Goal: Transaction & Acquisition: Purchase product/service

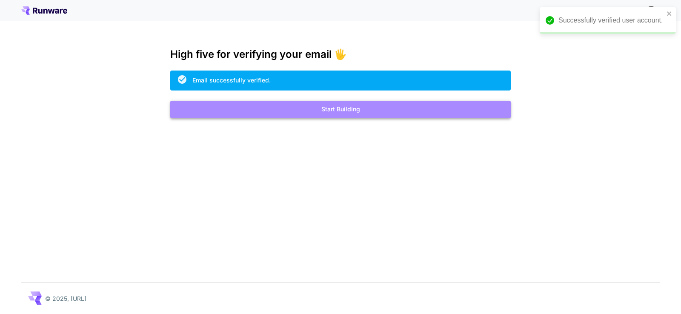
click at [343, 109] on button "Start Building" at bounding box center [340, 109] width 340 height 17
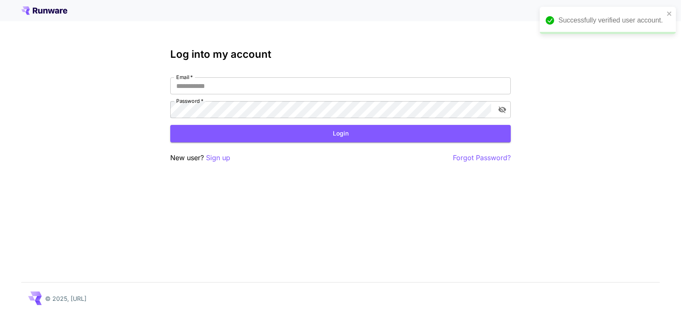
type input "**********"
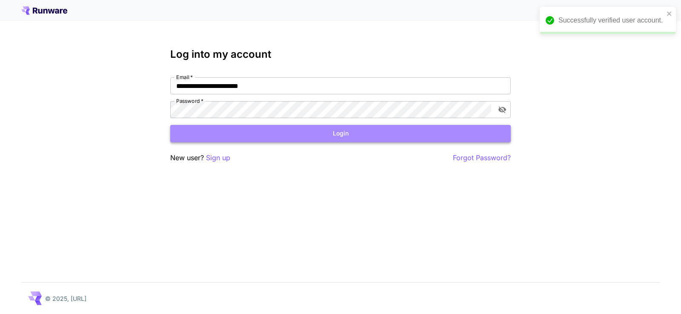
click at [332, 137] on button "Login" at bounding box center [340, 133] width 340 height 17
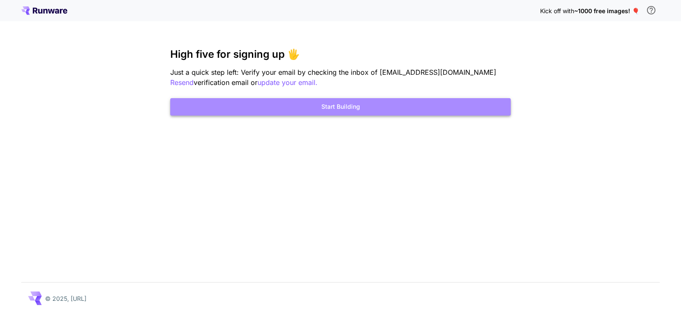
click at [349, 105] on button "Start Building" at bounding box center [340, 106] width 340 height 17
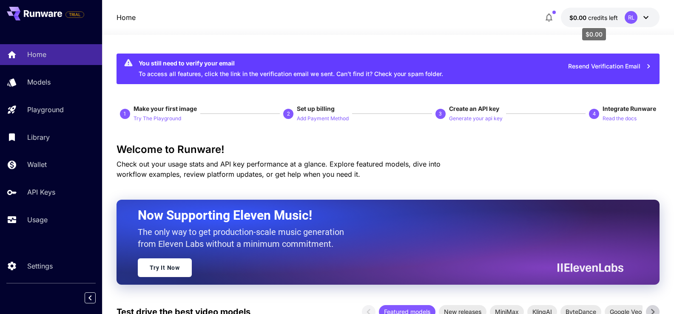
click at [604, 18] on span "credits left" at bounding box center [604, 17] width 30 height 7
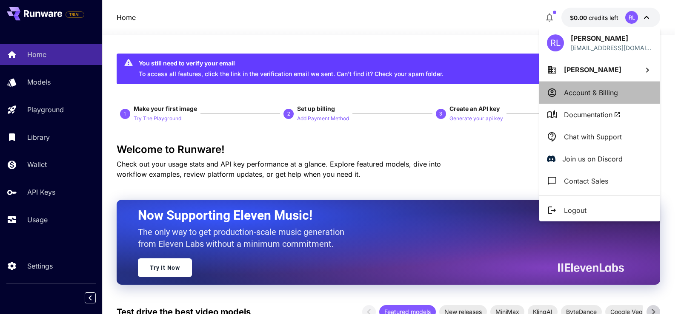
click at [574, 92] on p "Account & Billing" at bounding box center [591, 93] width 54 height 10
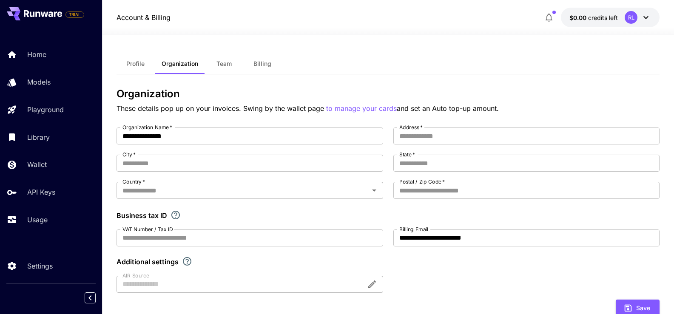
click at [257, 64] on span "Billing" at bounding box center [263, 64] width 18 height 8
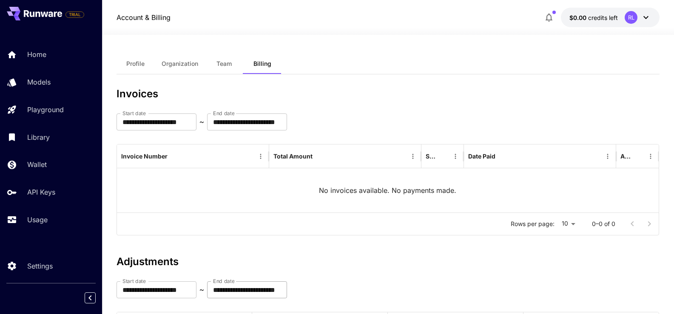
scroll to position [115, 0]
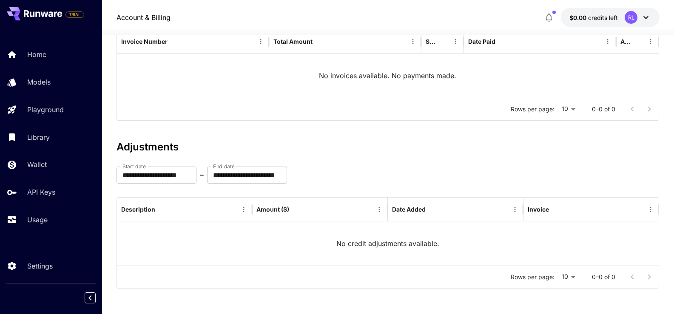
click at [392, 244] on p "No credit adjustments available." at bounding box center [388, 244] width 103 height 10
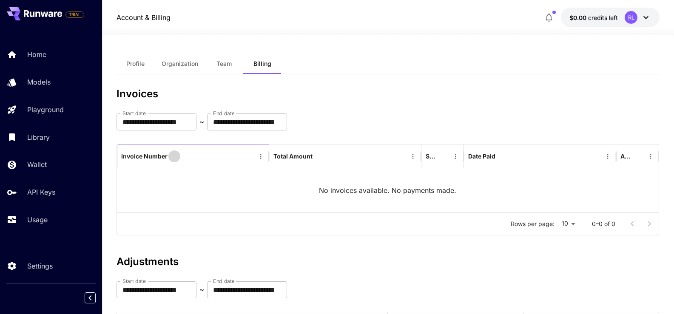
drag, startPoint x: 175, startPoint y: 158, endPoint x: 181, endPoint y: 143, distance: 16.8
click at [175, 158] on icon "Sort" at bounding box center [175, 157] width 8 height 8
click at [133, 61] on span "Profile" at bounding box center [135, 64] width 18 height 8
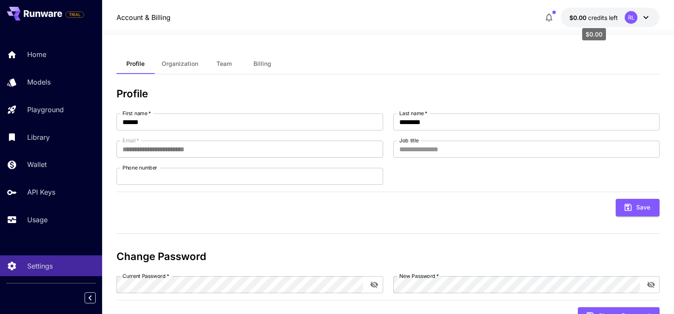
click at [613, 14] on span "credits left" at bounding box center [604, 17] width 30 height 7
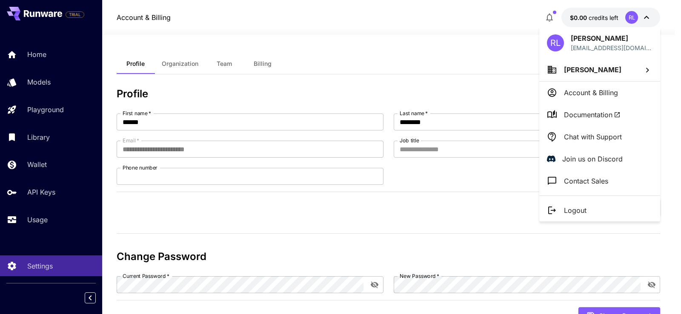
drag, startPoint x: 420, startPoint y: 46, endPoint x: 441, endPoint y: 173, distance: 128.6
click at [420, 47] on div at bounding box center [340, 157] width 681 height 314
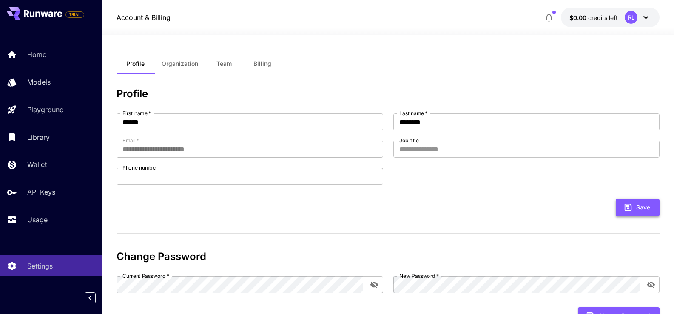
drag, startPoint x: 638, startPoint y: 209, endPoint x: 631, endPoint y: 210, distance: 7.2
click at [637, 210] on button "Save" at bounding box center [638, 207] width 44 height 17
click at [34, 54] on p "Home" at bounding box center [38, 54] width 19 height 10
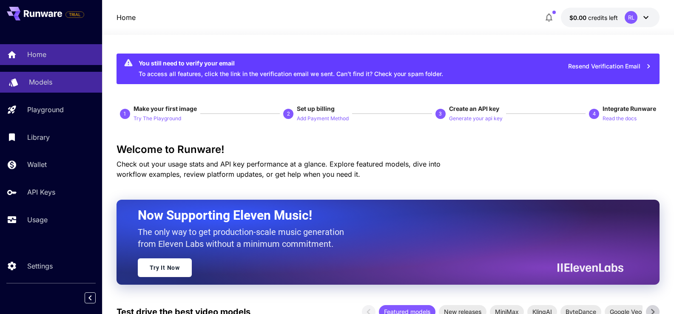
click at [28, 80] on link "Models" at bounding box center [51, 82] width 102 height 21
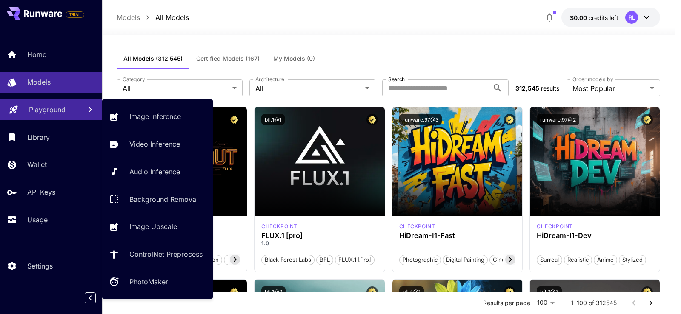
click at [54, 111] on p "Playground" at bounding box center [47, 110] width 37 height 10
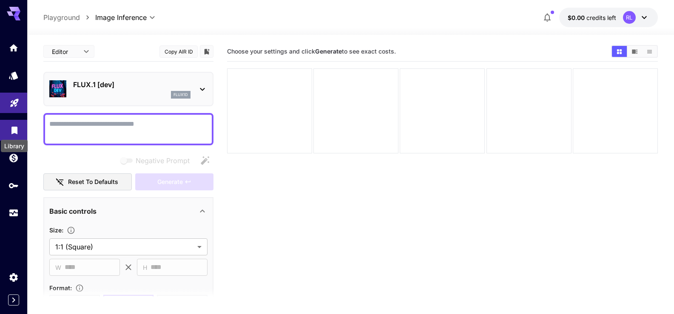
click at [18, 128] on icon "Library" at bounding box center [14, 128] width 10 height 10
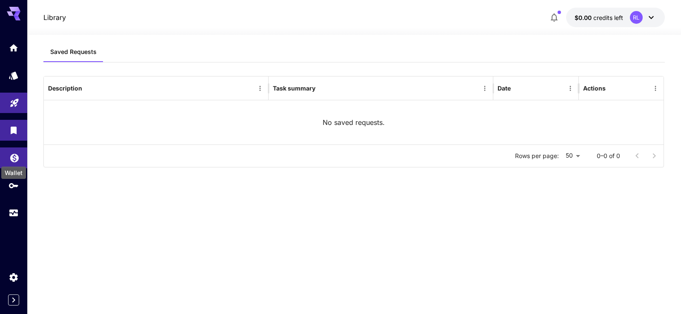
click at [14, 159] on icon "Wallet" at bounding box center [14, 156] width 10 height 10
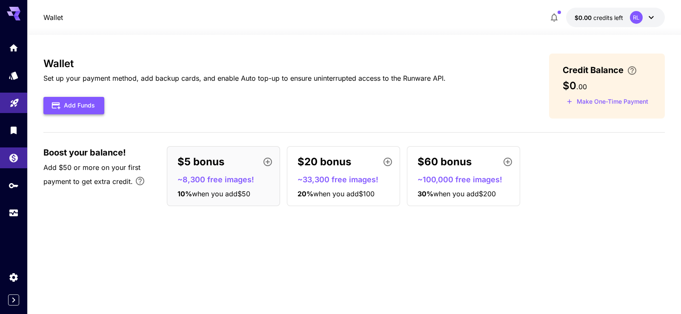
click at [78, 99] on button "Add Funds" at bounding box center [73, 105] width 61 height 17
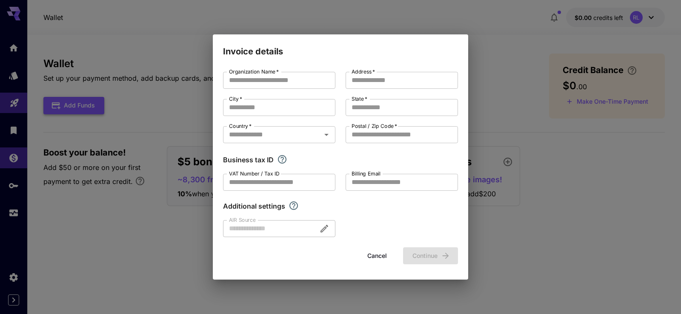
type input "**********"
click at [244, 181] on input "VAT Number / Tax ID" at bounding box center [279, 182] width 112 height 17
click at [97, 220] on div "**********" at bounding box center [340, 157] width 681 height 314
click at [383, 257] on button "Cancel" at bounding box center [377, 256] width 38 height 17
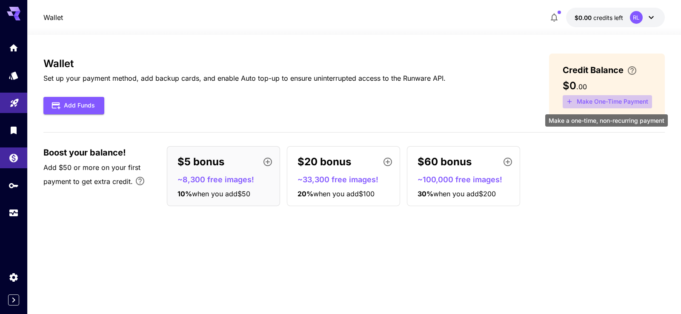
click at [601, 101] on button "Make One-Time Payment" at bounding box center [607, 101] width 89 height 13
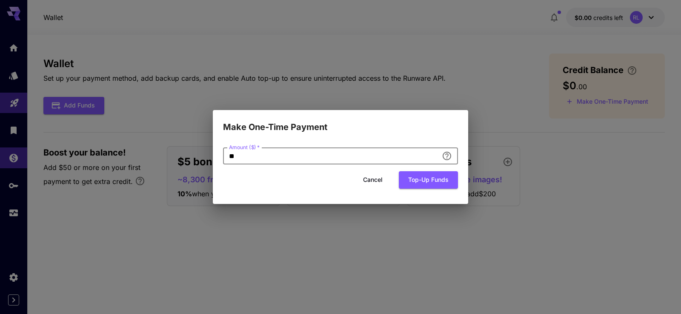
click at [288, 153] on input "**" at bounding box center [330, 156] width 215 height 17
click at [424, 181] on button "Top-up funds" at bounding box center [428, 179] width 59 height 17
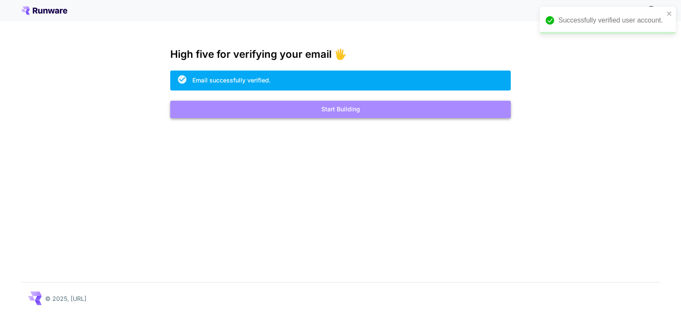
click at [332, 112] on button "Start Building" at bounding box center [340, 109] width 340 height 17
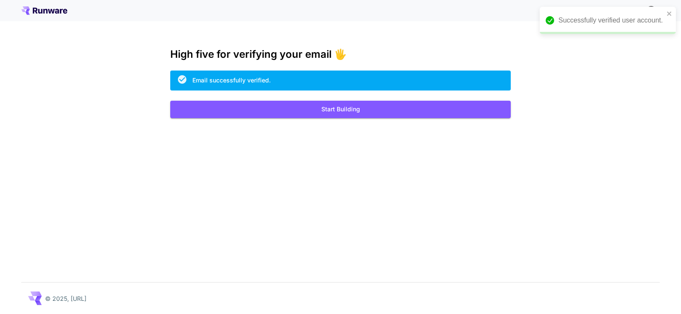
click at [231, 80] on div "Email successfully verified." at bounding box center [231, 80] width 78 height 9
click at [265, 114] on button "Start Building" at bounding box center [340, 109] width 340 height 17
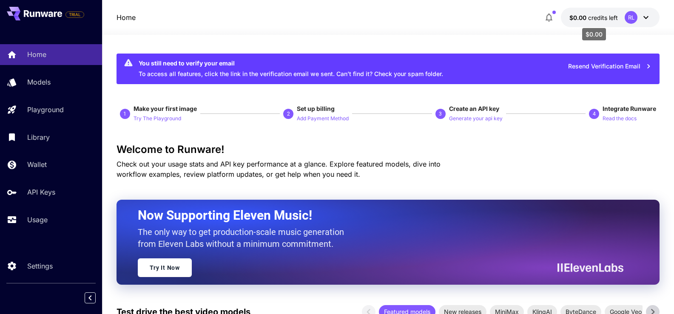
click at [613, 19] on span "credits left" at bounding box center [604, 17] width 30 height 7
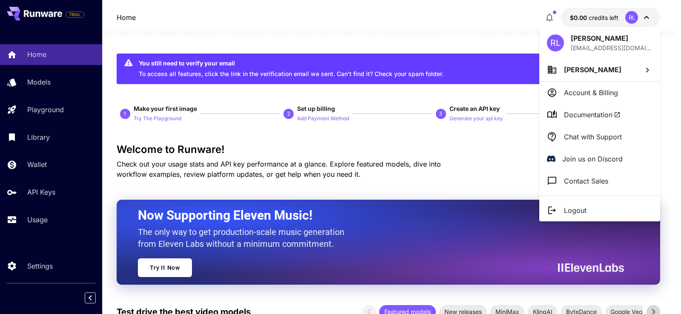
click at [581, 92] on p "Account & Billing" at bounding box center [591, 93] width 54 height 10
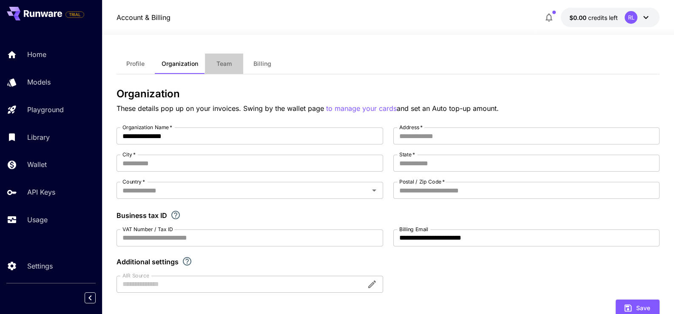
click at [229, 60] on button "Team" at bounding box center [224, 64] width 38 height 20
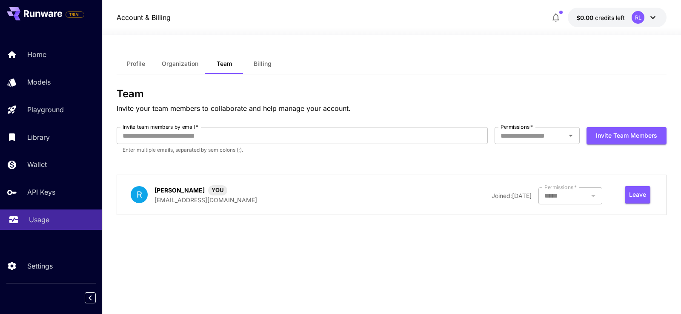
click at [33, 217] on p "Usage" at bounding box center [39, 220] width 20 height 10
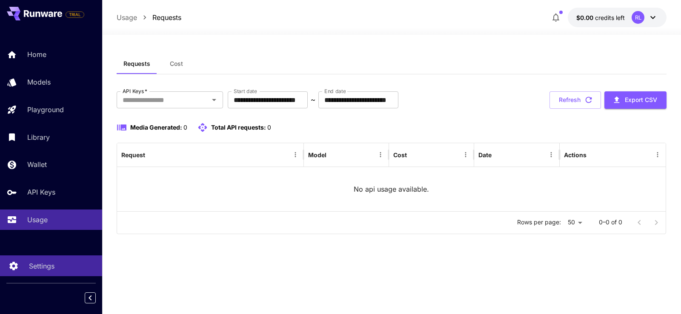
click at [31, 268] on p "Settings" at bounding box center [42, 266] width 26 height 10
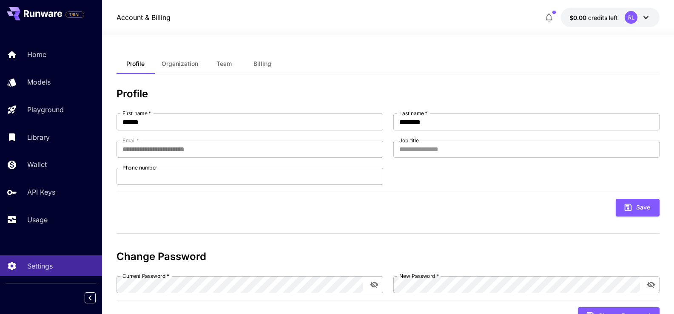
scroll to position [36, 0]
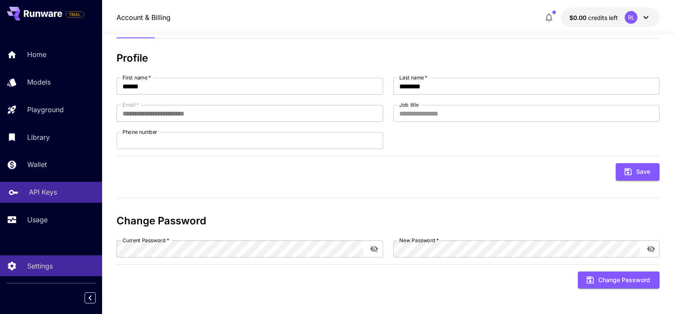
click at [34, 191] on p "API Keys" at bounding box center [43, 192] width 28 height 10
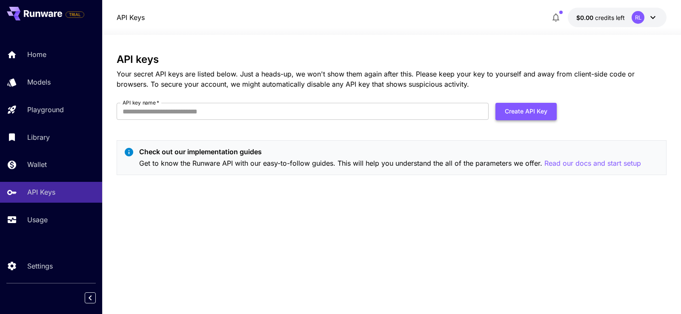
click at [526, 116] on button "Create API Key" at bounding box center [525, 111] width 61 height 17
type input "*****"
drag, startPoint x: 526, startPoint y: 112, endPoint x: 521, endPoint y: 114, distance: 4.6
click at [524, 112] on button "Create API Key" at bounding box center [525, 111] width 61 height 17
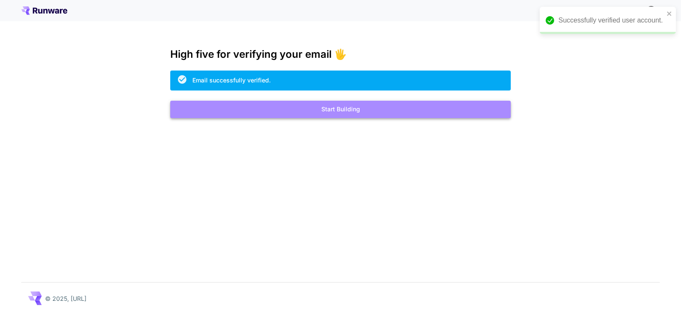
click at [351, 109] on button "Start Building" at bounding box center [340, 109] width 340 height 17
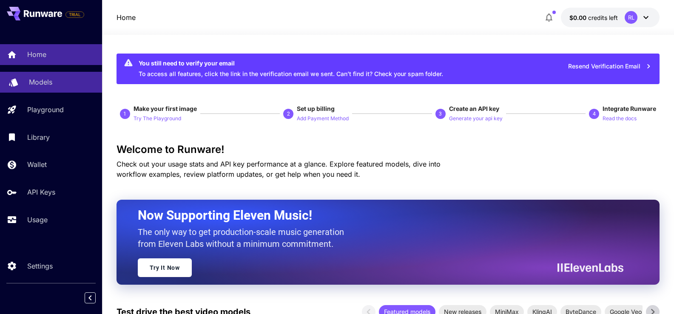
click at [34, 81] on p "Models" at bounding box center [40, 82] width 23 height 10
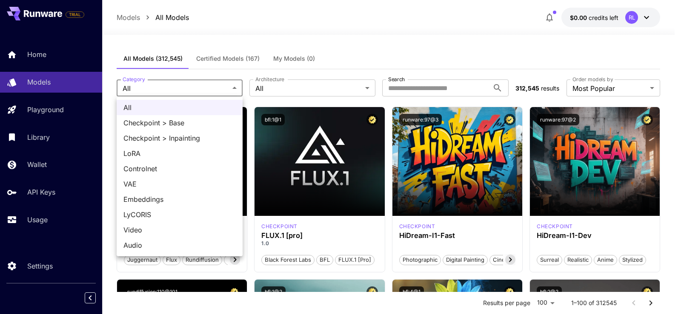
click at [151, 83] on div at bounding box center [340, 157] width 681 height 314
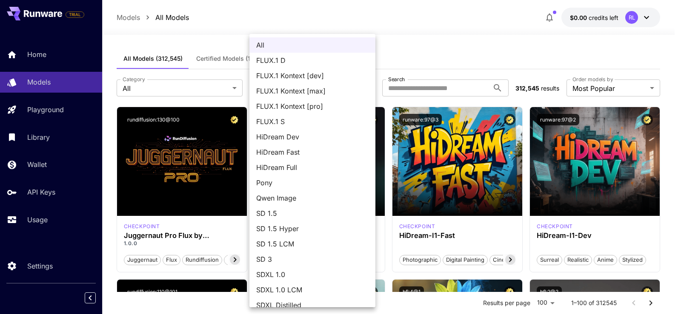
drag, startPoint x: 316, startPoint y: 91, endPoint x: 186, endPoint y: 71, distance: 130.9
click at [186, 72] on div "All FLUX.1 D FLUX.1 Kontext [dev] FLUX.1 Kontext [max] FLUX.1 Kontext [pro] FLU…" at bounding box center [340, 157] width 681 height 314
click at [164, 39] on div at bounding box center [340, 157] width 681 height 314
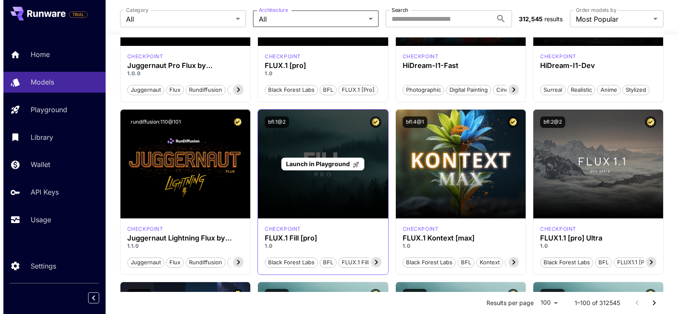
scroll to position [213, 0]
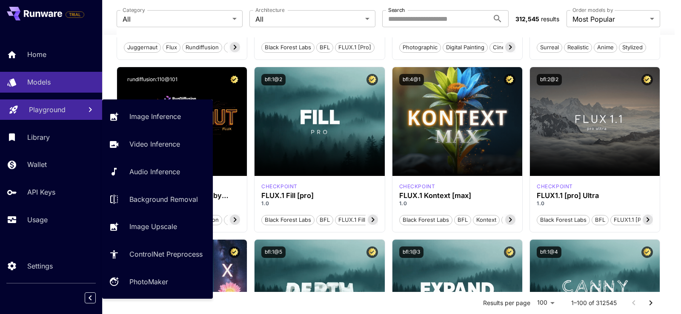
click at [54, 109] on p "Playground" at bounding box center [47, 110] width 37 height 10
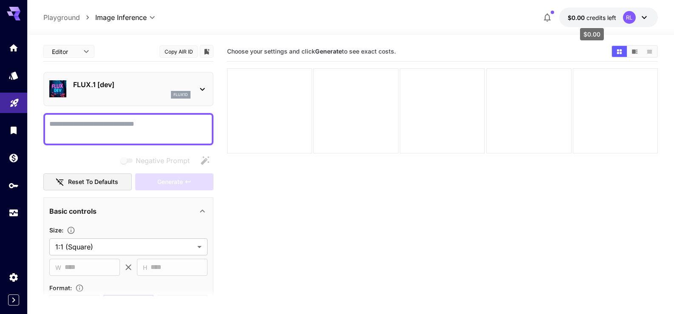
click at [586, 14] on span "$0.00" at bounding box center [577, 17] width 19 height 7
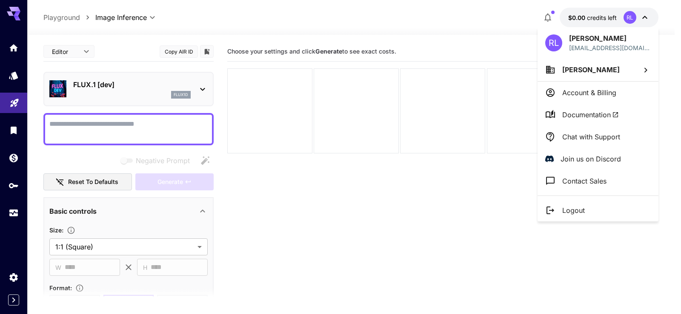
click at [549, 15] on div at bounding box center [340, 157] width 681 height 314
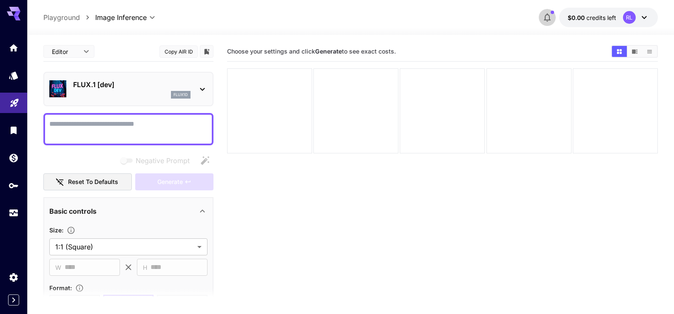
click at [547, 17] on icon "button" at bounding box center [548, 17] width 10 height 10
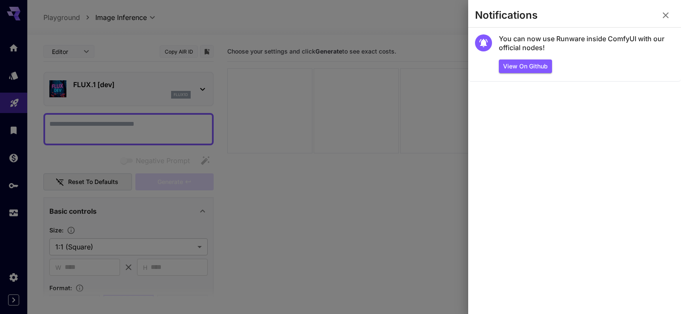
click at [440, 15] on div at bounding box center [340, 157] width 681 height 314
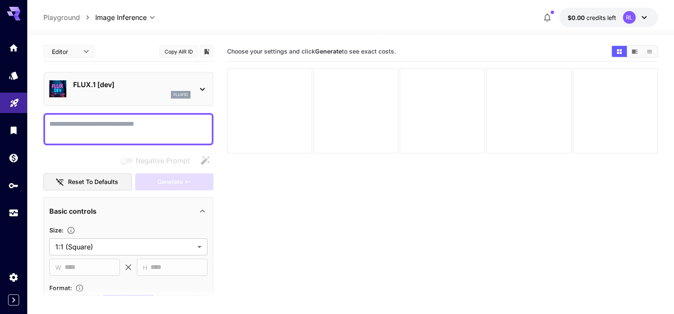
click at [585, 22] on button "$0.00 credits left RL" at bounding box center [609, 18] width 99 height 20
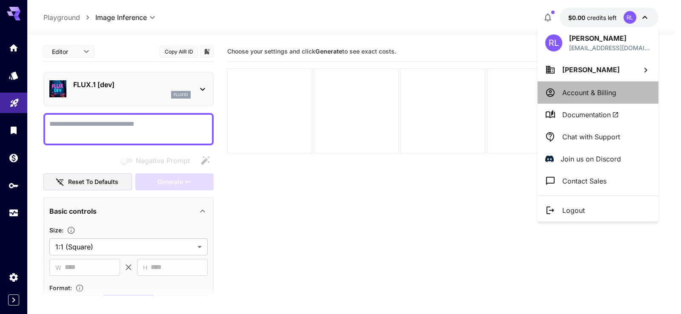
click at [587, 90] on p "Account & Billing" at bounding box center [589, 93] width 54 height 10
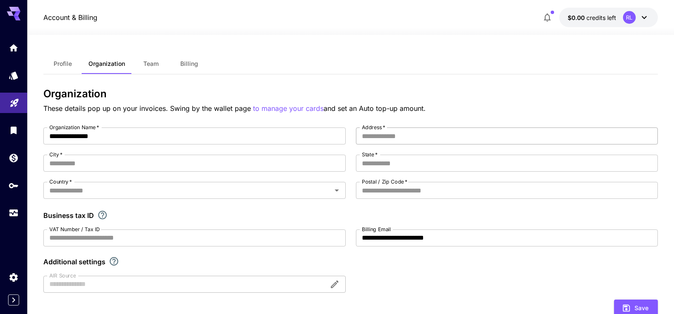
click at [415, 137] on input "Address   *" at bounding box center [507, 136] width 302 height 17
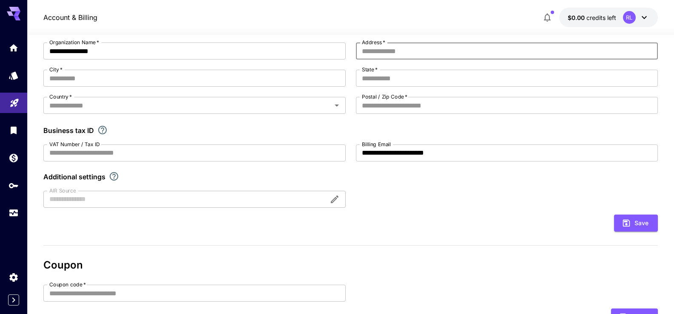
scroll to position [128, 0]
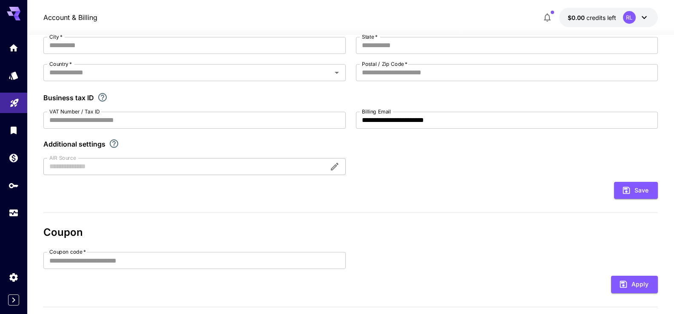
click at [192, 154] on div "**********" at bounding box center [350, 87] width 615 height 175
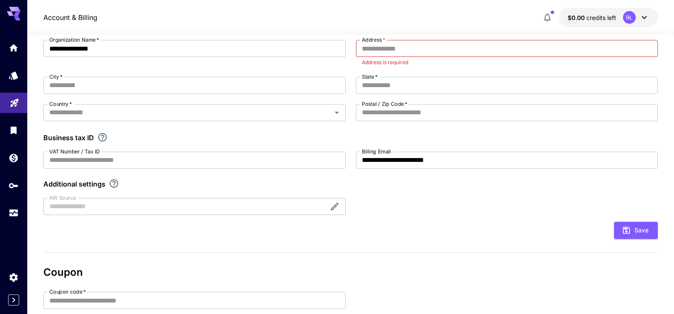
scroll to position [45, 0]
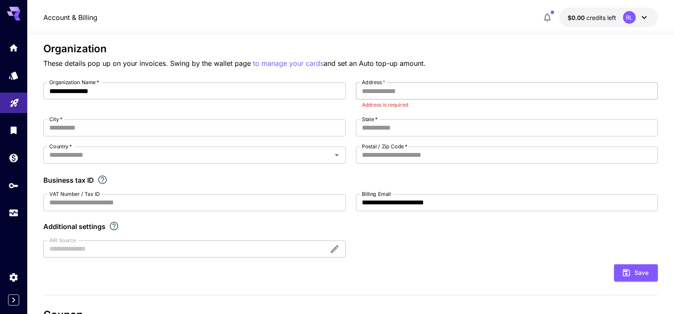
click at [394, 89] on input "Address   *" at bounding box center [507, 91] width 302 height 17
click at [285, 63] on p "to manage your cards" at bounding box center [288, 63] width 71 height 11
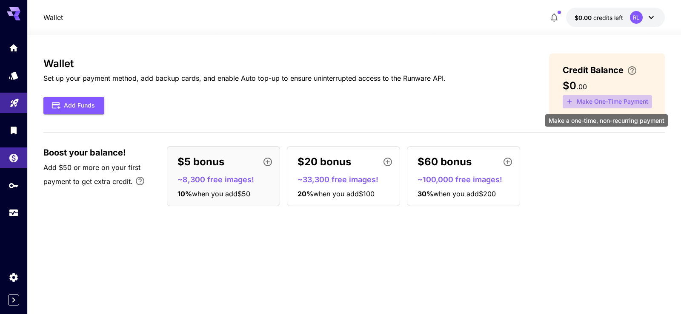
click at [606, 103] on button "Make One-Time Payment" at bounding box center [607, 101] width 89 height 13
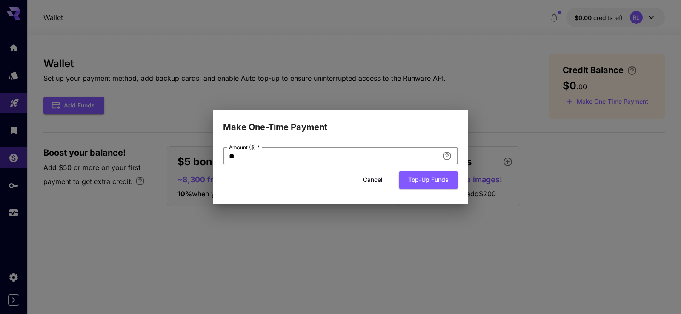
click at [319, 156] on input "**" at bounding box center [330, 156] width 215 height 17
type input "*"
click at [425, 182] on button "Top-up funds" at bounding box center [428, 179] width 59 height 17
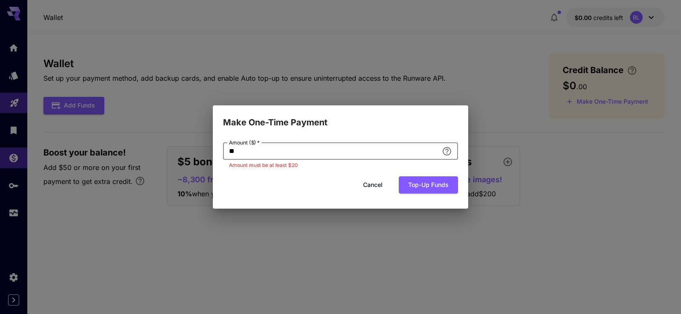
drag, startPoint x: 251, startPoint y: 150, endPoint x: 202, endPoint y: 151, distance: 48.9
click at [202, 151] on div "Make One-Time Payment Amount ($)   * ** Amount ($)   * Amount must be at least …" at bounding box center [340, 157] width 681 height 314
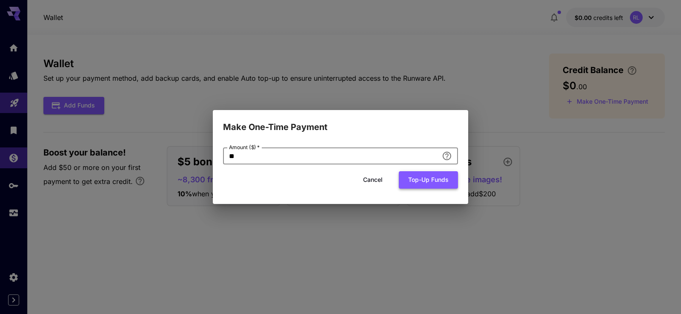
type input "**"
drag, startPoint x: 428, startPoint y: 181, endPoint x: 419, endPoint y: 181, distance: 8.9
click at [427, 181] on button "Top-up funds" at bounding box center [428, 179] width 59 height 17
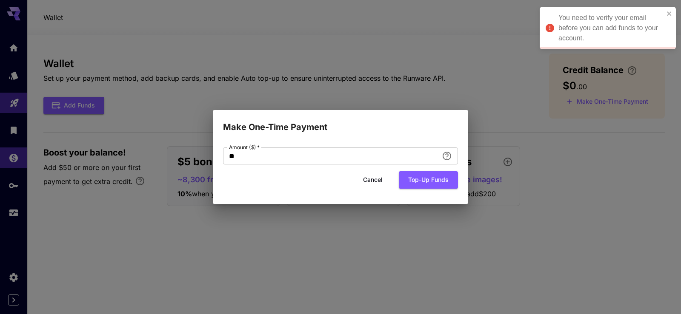
click at [80, 110] on div "Make One-Time Payment Amount ($)   * ** Amount ($)   * Cancel Top-up funds" at bounding box center [340, 157] width 681 height 314
drag, startPoint x: 670, startPoint y: 11, endPoint x: 645, endPoint y: 21, distance: 27.2
click at [668, 14] on icon "close" at bounding box center [669, 13] width 6 height 7
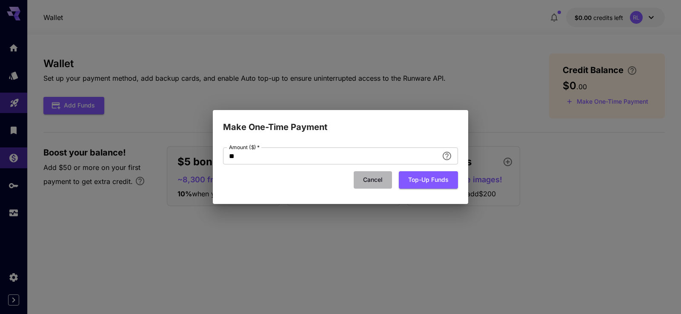
drag, startPoint x: 373, startPoint y: 178, endPoint x: 332, endPoint y: 182, distance: 40.6
click at [372, 178] on button "Cancel" at bounding box center [373, 179] width 38 height 17
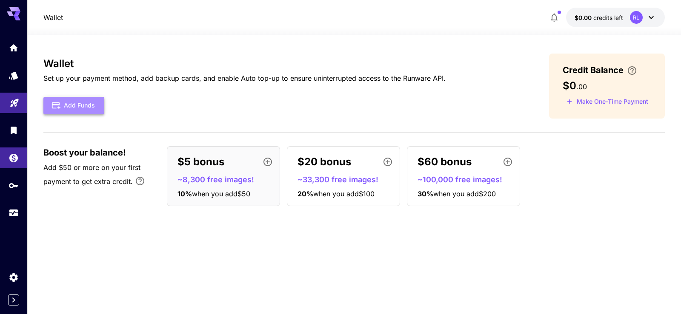
click at [83, 103] on button "Add Funds" at bounding box center [73, 105] width 61 height 17
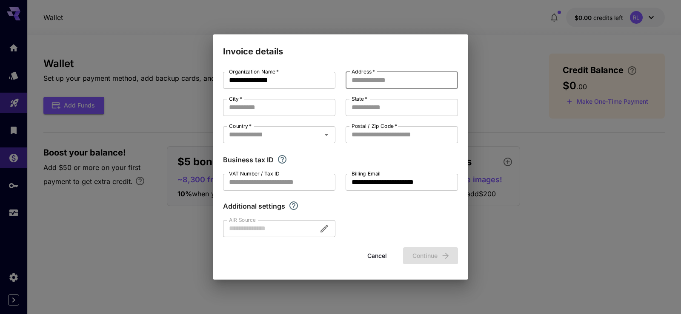
click at [393, 77] on input "Address   *" at bounding box center [402, 80] width 112 height 17
click at [380, 75] on input "Address   *" at bounding box center [402, 80] width 112 height 17
type input "**********"
click at [296, 106] on input "City   *" at bounding box center [279, 107] width 112 height 17
type input "*********"
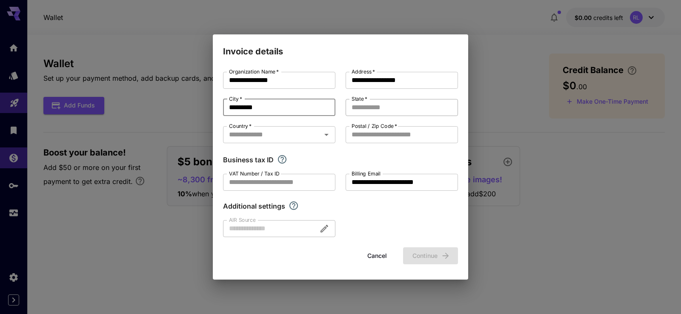
click at [390, 107] on input "State   *" at bounding box center [402, 107] width 112 height 17
type input "*********"
click at [259, 133] on input "Country   *" at bounding box center [272, 135] width 93 height 12
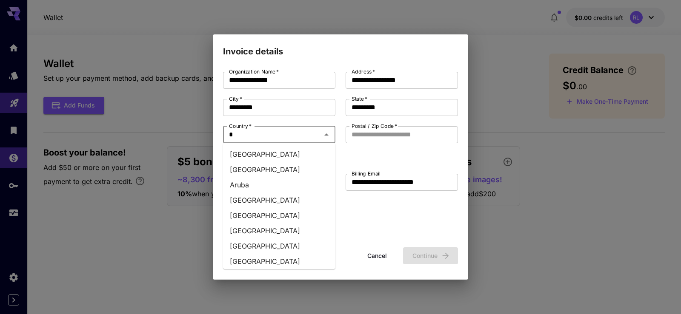
type input "**"
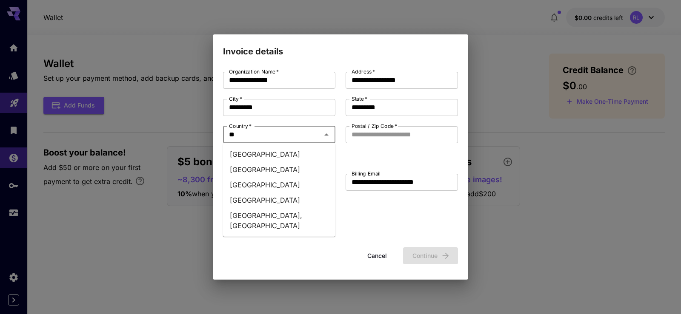
click at [252, 154] on li "[GEOGRAPHIC_DATA]" at bounding box center [279, 154] width 112 height 15
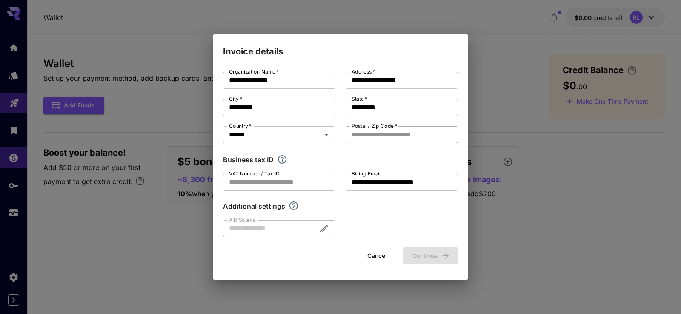
click at [403, 131] on input "Postal / Zip Code   *" at bounding box center [402, 134] width 112 height 17
type input "********"
click at [257, 148] on div "**********" at bounding box center [340, 155] width 235 height 166
click at [279, 181] on input "VAT Number / Tax ID" at bounding box center [279, 182] width 112 height 17
click at [325, 228] on div at bounding box center [279, 228] width 112 height 17
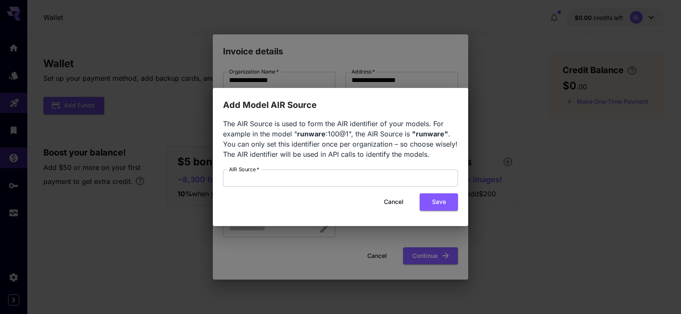
click at [426, 56] on div "Add Model AIR Source The AIR Source is used to form the AIR identifier of your …" at bounding box center [340, 157] width 681 height 314
click at [392, 198] on button "Cancel" at bounding box center [393, 202] width 38 height 17
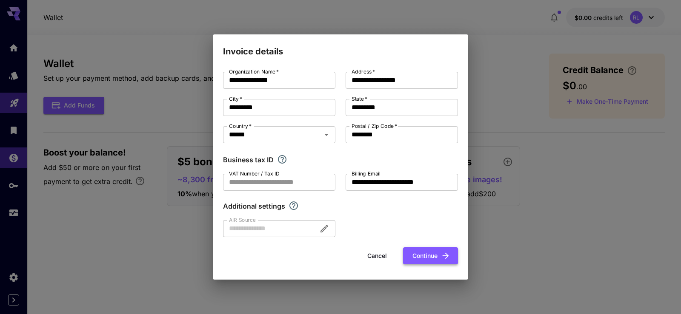
click at [426, 258] on button "Continue" at bounding box center [430, 256] width 55 height 17
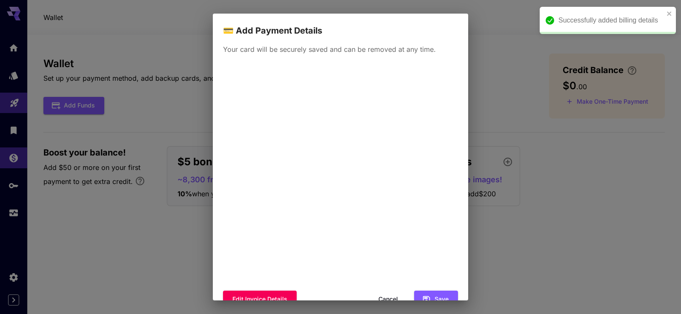
drag, startPoint x: 354, startPoint y: 61, endPoint x: 382, endPoint y: 62, distance: 27.7
click at [354, 61] on div "Your card will be securely saved and can be removed at any time. Edit invoice d…" at bounding box center [340, 168] width 255 height 263
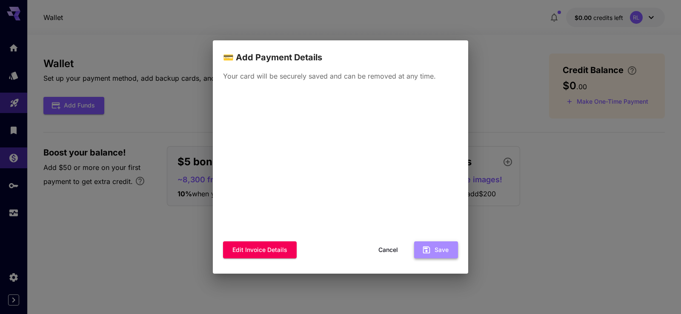
click at [449, 251] on button "Save" at bounding box center [436, 250] width 44 height 17
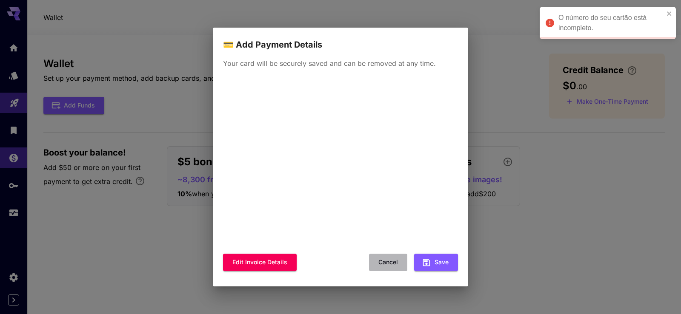
click at [390, 261] on button "Cancel" at bounding box center [388, 262] width 38 height 17
